Goal: Use online tool/utility: Utilize a website feature to perform a specific function

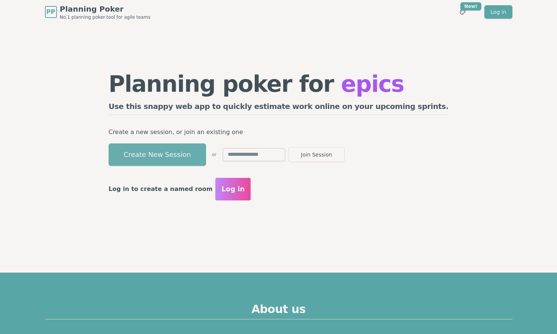
click at [206, 158] on button "Create New Session" at bounding box center [157, 154] width 97 height 22
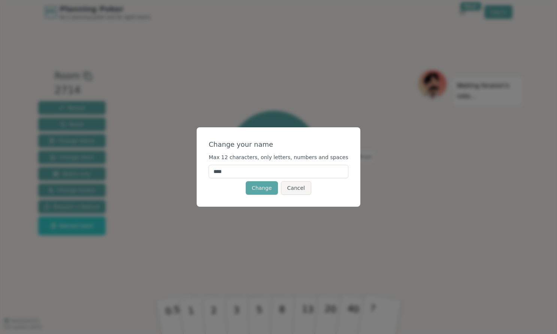
click at [264, 169] on input "****" at bounding box center [279, 171] width 140 height 13
type input "*****"
click at [262, 188] on button "Change" at bounding box center [262, 187] width 32 height 13
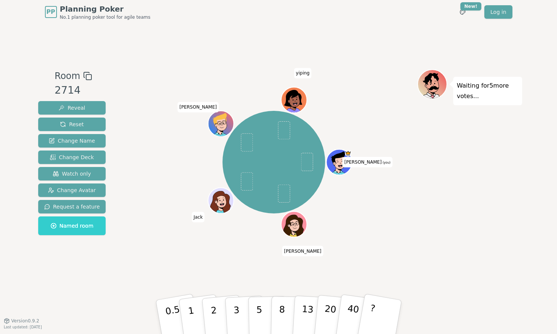
click at [145, 296] on div "Room 2714 Reveal Reset Change Name Change Deck Watch only Change Avatar Request…" at bounding box center [278, 172] width 487 height 297
click at [84, 161] on button "Change Deck" at bounding box center [72, 157] width 68 height 13
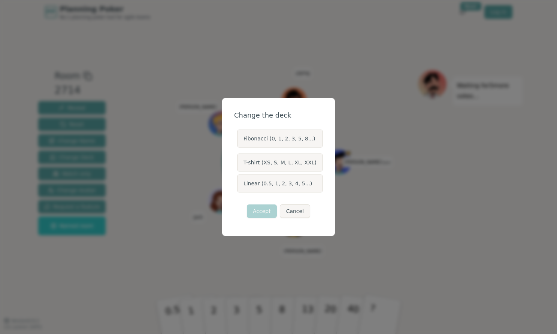
click at [289, 187] on label "Linear (0.5, 1, 2, 3, 4, 5...)" at bounding box center [280, 184] width 86 height 18
click at [240, 187] on button "Linear (0.5, 1, 2, 3, 4, 5...)" at bounding box center [237, 184] width 6 height 6
click at [267, 210] on button "Accept" at bounding box center [262, 211] width 30 height 13
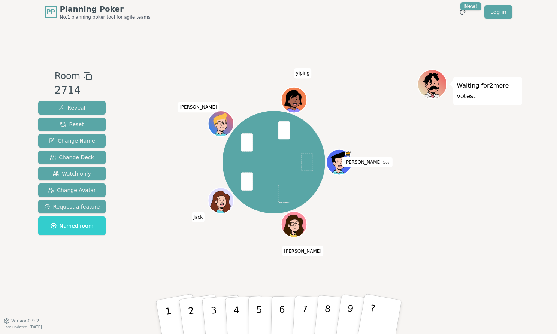
click at [236, 246] on div "[PERSON_NAME] (you) [PERSON_NAME] [PERSON_NAME] [PERSON_NAME]" at bounding box center [274, 172] width 287 height 206
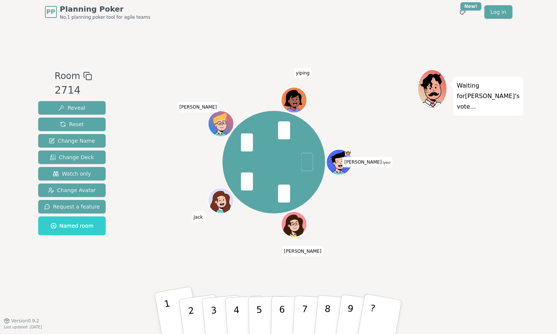
click at [164, 301] on p "1" at bounding box center [169, 318] width 13 height 41
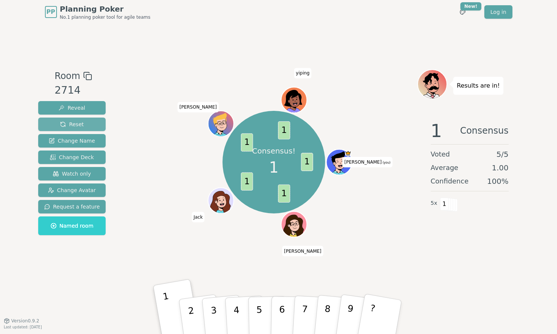
click at [82, 122] on span "Reset" at bounding box center [72, 124] width 24 height 7
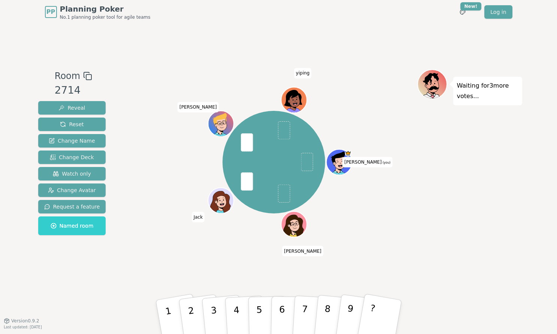
click at [168, 142] on div "[PERSON_NAME] (you) [PERSON_NAME] [PERSON_NAME] [PERSON_NAME]" at bounding box center [274, 162] width 287 height 159
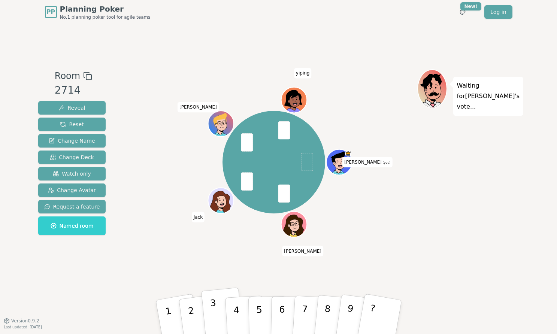
click at [216, 315] on p "3" at bounding box center [214, 318] width 10 height 41
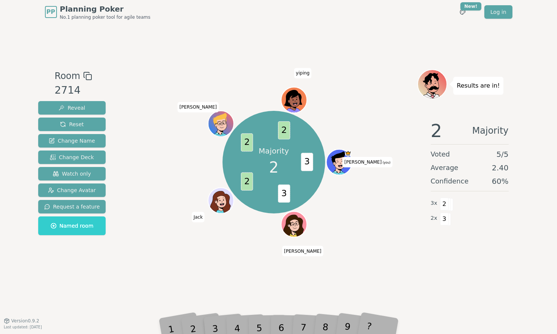
click at [162, 236] on div "Majority 2 3 3 2 2 2 [PERSON_NAME] (you) [PERSON_NAME] [PERSON_NAME] [PERSON_NA…" at bounding box center [274, 162] width 287 height 159
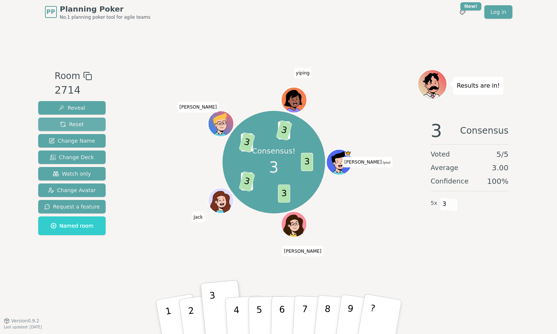
click at [78, 124] on span "Reset" at bounding box center [72, 124] width 24 height 7
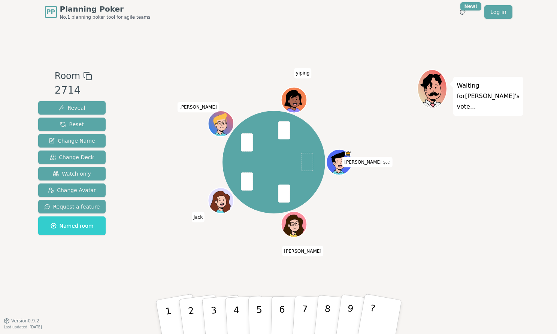
click at [151, 260] on div "[PERSON_NAME] (you) [PERSON_NAME] [PERSON_NAME] [PERSON_NAME]" at bounding box center [274, 172] width 287 height 206
click at [196, 305] on button "2" at bounding box center [200, 317] width 45 height 61
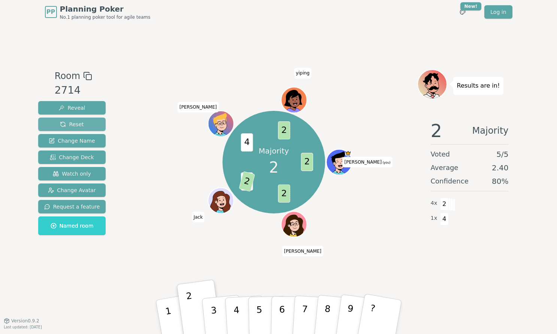
click at [48, 125] on button "Reset" at bounding box center [72, 124] width 68 height 13
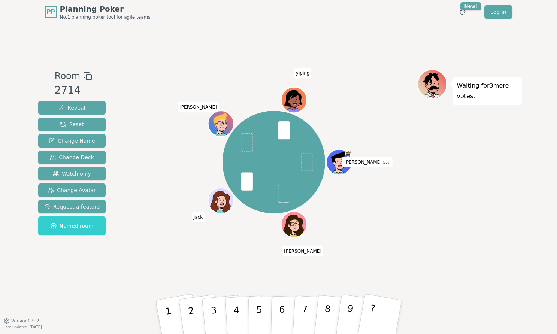
click at [188, 207] on div "[PERSON_NAME] (you) [PERSON_NAME] [PERSON_NAME] [PERSON_NAME]" at bounding box center [274, 162] width 287 height 159
click at [168, 261] on div "[PERSON_NAME] (you) [PERSON_NAME] [PERSON_NAME] [PERSON_NAME]" at bounding box center [274, 172] width 287 height 206
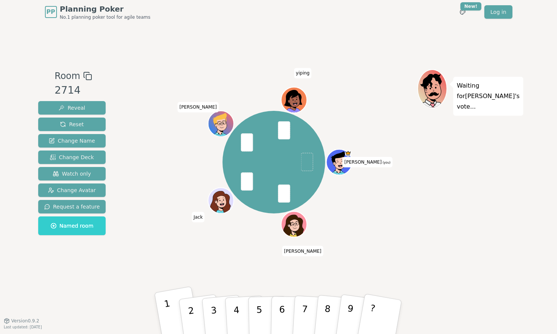
click at [167, 309] on p "1" at bounding box center [169, 318] width 13 height 41
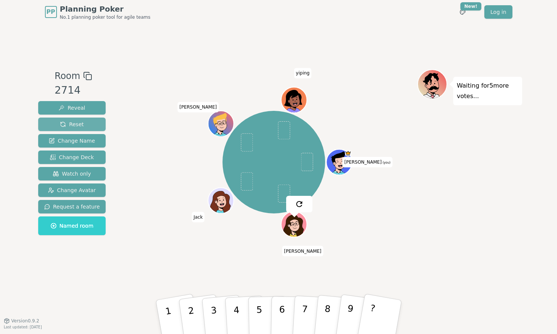
click at [70, 122] on span "Reset" at bounding box center [72, 124] width 24 height 7
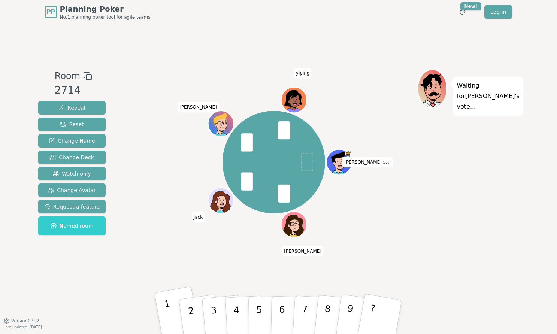
click at [172, 304] on button "1" at bounding box center [177, 317] width 47 height 62
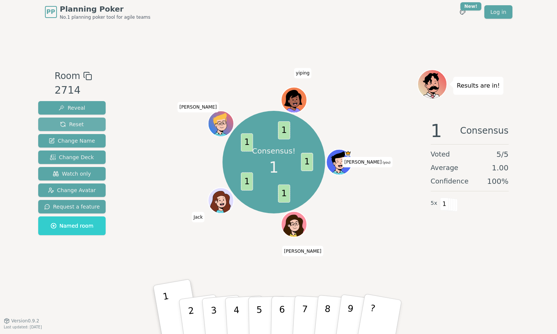
click at [87, 124] on button "Reset" at bounding box center [72, 124] width 68 height 13
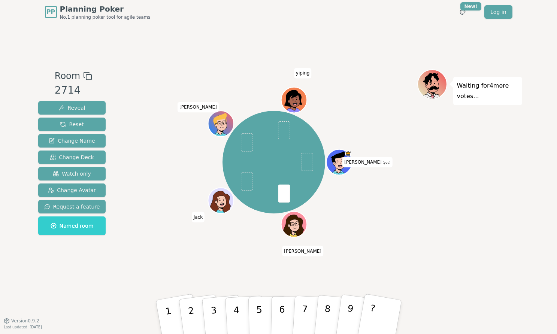
click at [185, 242] on div "[PERSON_NAME] (you) [PERSON_NAME] [PERSON_NAME] [PERSON_NAME]" at bounding box center [274, 172] width 287 height 206
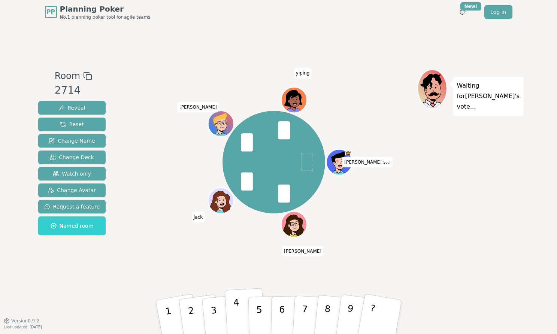
click at [242, 309] on button "4" at bounding box center [244, 317] width 41 height 58
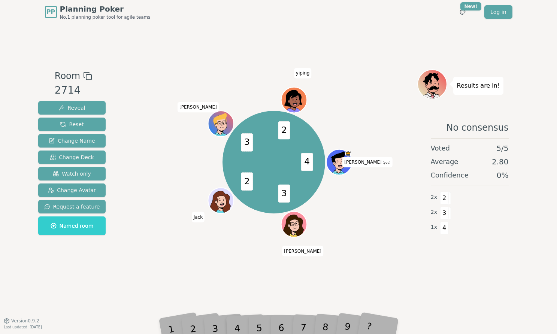
click at [196, 262] on div "4 3 2 3 2 [PERSON_NAME] (you) [PERSON_NAME] [PERSON_NAME] [PERSON_NAME]" at bounding box center [274, 172] width 287 height 206
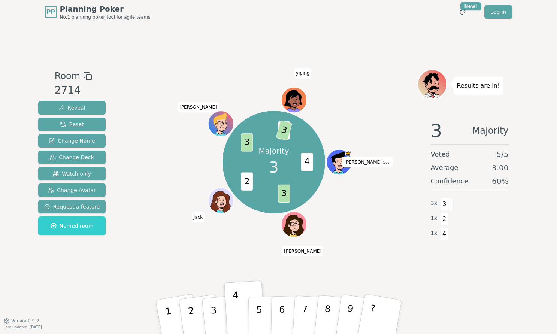
click at [165, 90] on div "Majority 3 4 3 2 3 2 3 [PERSON_NAME] (you) [PERSON_NAME] [PERSON_NAME] [PERSON_…" at bounding box center [274, 162] width 287 height 159
click at [146, 67] on div "Room 2714 Reveal Reset Change Name Change Deck Watch only Change Avatar Request…" at bounding box center [278, 172] width 487 height 297
click at [212, 315] on p "3" at bounding box center [214, 318] width 10 height 41
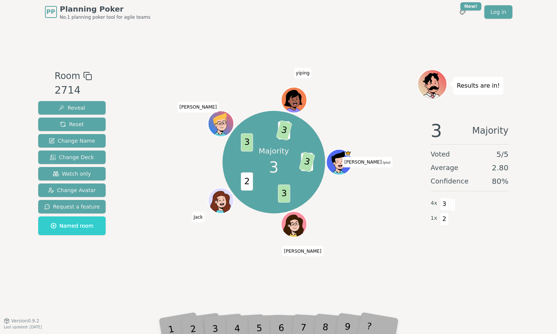
click at [164, 232] on div "Majority 3 4 3 3 2 3 2 3 [PERSON_NAME] (you) [PERSON_NAME] [PERSON_NAME] [PERSO…" at bounding box center [274, 162] width 287 height 159
click at [79, 125] on span "Reset" at bounding box center [72, 124] width 24 height 7
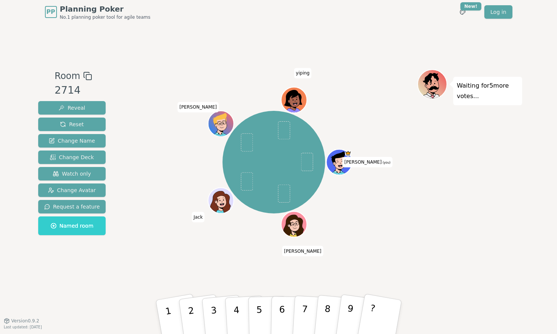
click at [392, 202] on div "[PERSON_NAME] (you) [PERSON_NAME] [PERSON_NAME] [PERSON_NAME]" at bounding box center [274, 162] width 287 height 159
drag, startPoint x: 186, startPoint y: 319, endPoint x: 158, endPoint y: 258, distance: 66.9
click at [158, 258] on div "Room 2714 Reveal Reset Change Name Change Deck Watch only Change Avatar Request…" at bounding box center [278, 172] width 487 height 206
click at [166, 318] on button "1" at bounding box center [177, 317] width 47 height 62
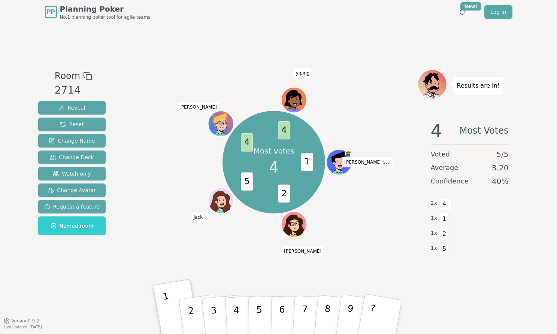
click at [218, 287] on div "Room 2714 Reveal Reset Change Name Change Deck Watch only Change Avatar Request…" at bounding box center [278, 172] width 487 height 297
click at [235, 311] on p "4" at bounding box center [237, 317] width 8 height 41
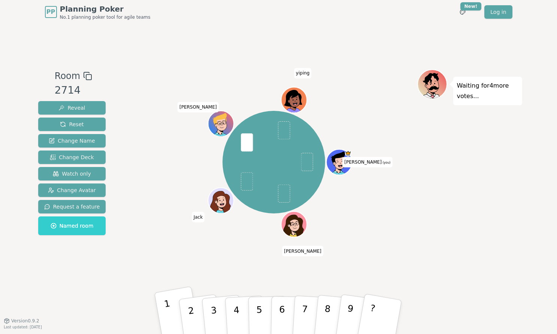
click at [169, 313] on p "1" at bounding box center [169, 318] width 13 height 41
click at [191, 314] on p "2" at bounding box center [191, 318] width 11 height 41
